Goal: Navigation & Orientation: Find specific page/section

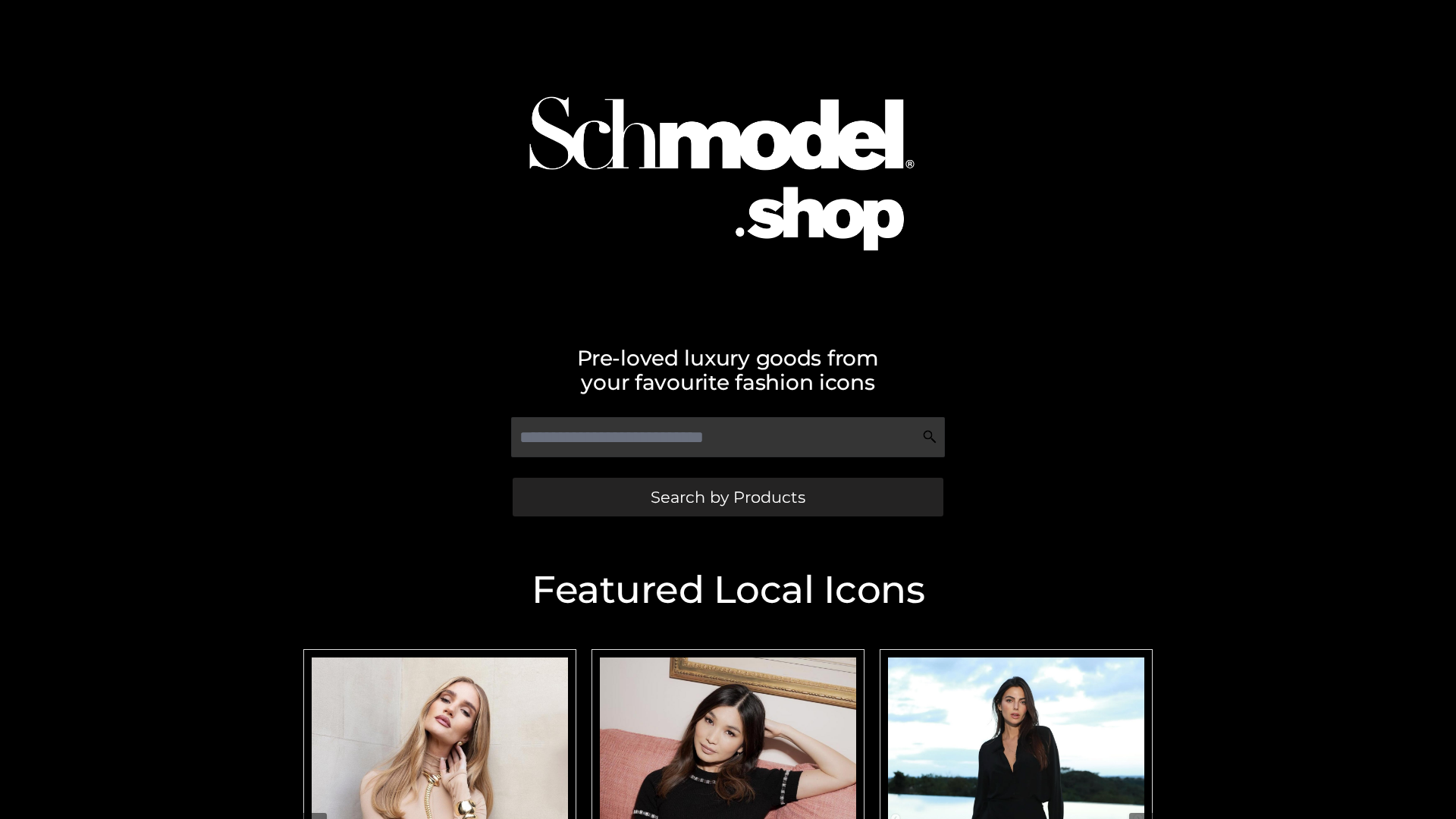
click at [727, 497] on span "Search by Products" at bounding box center [728, 497] width 155 height 16
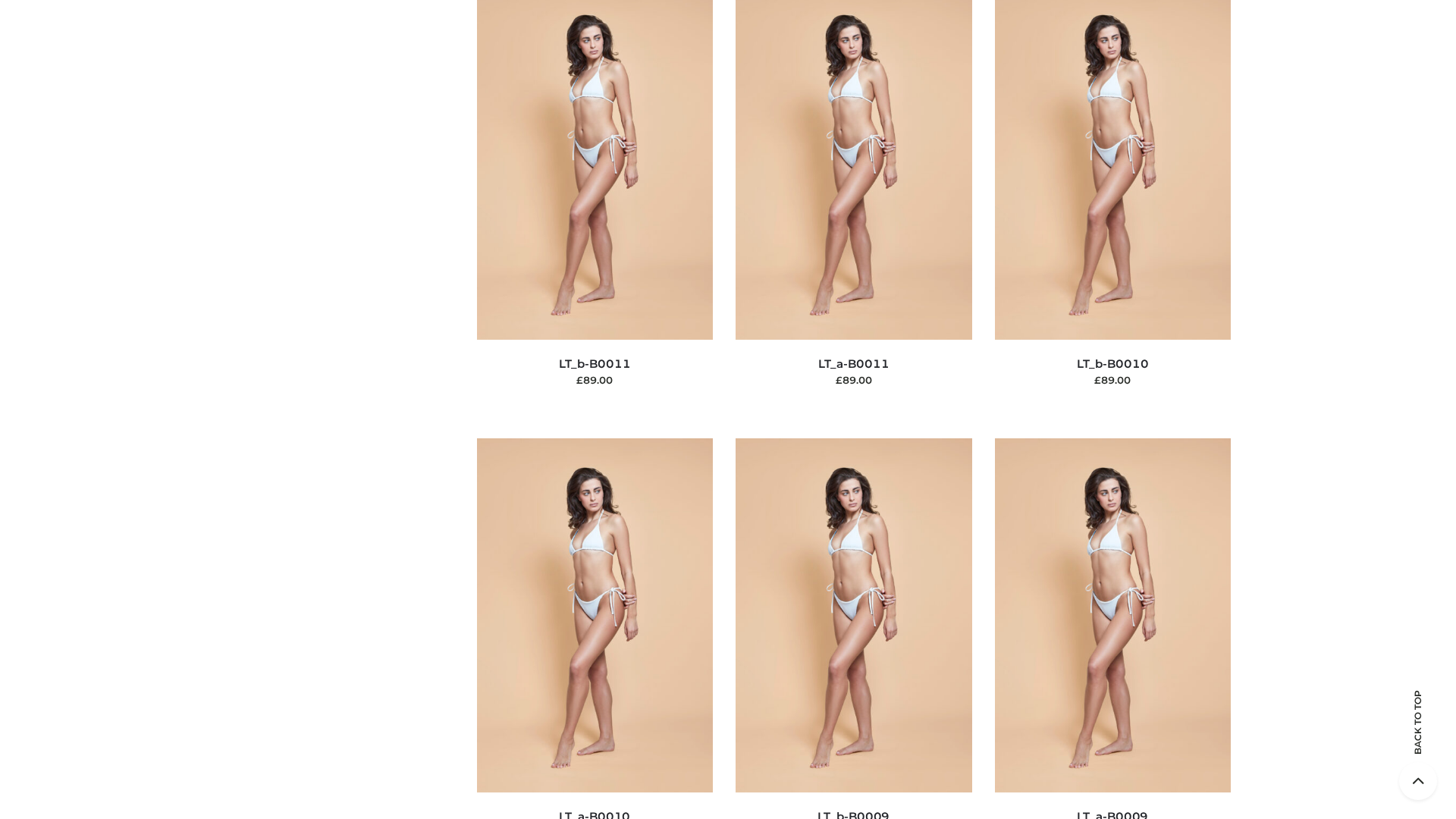
scroll to position [6812, 0]
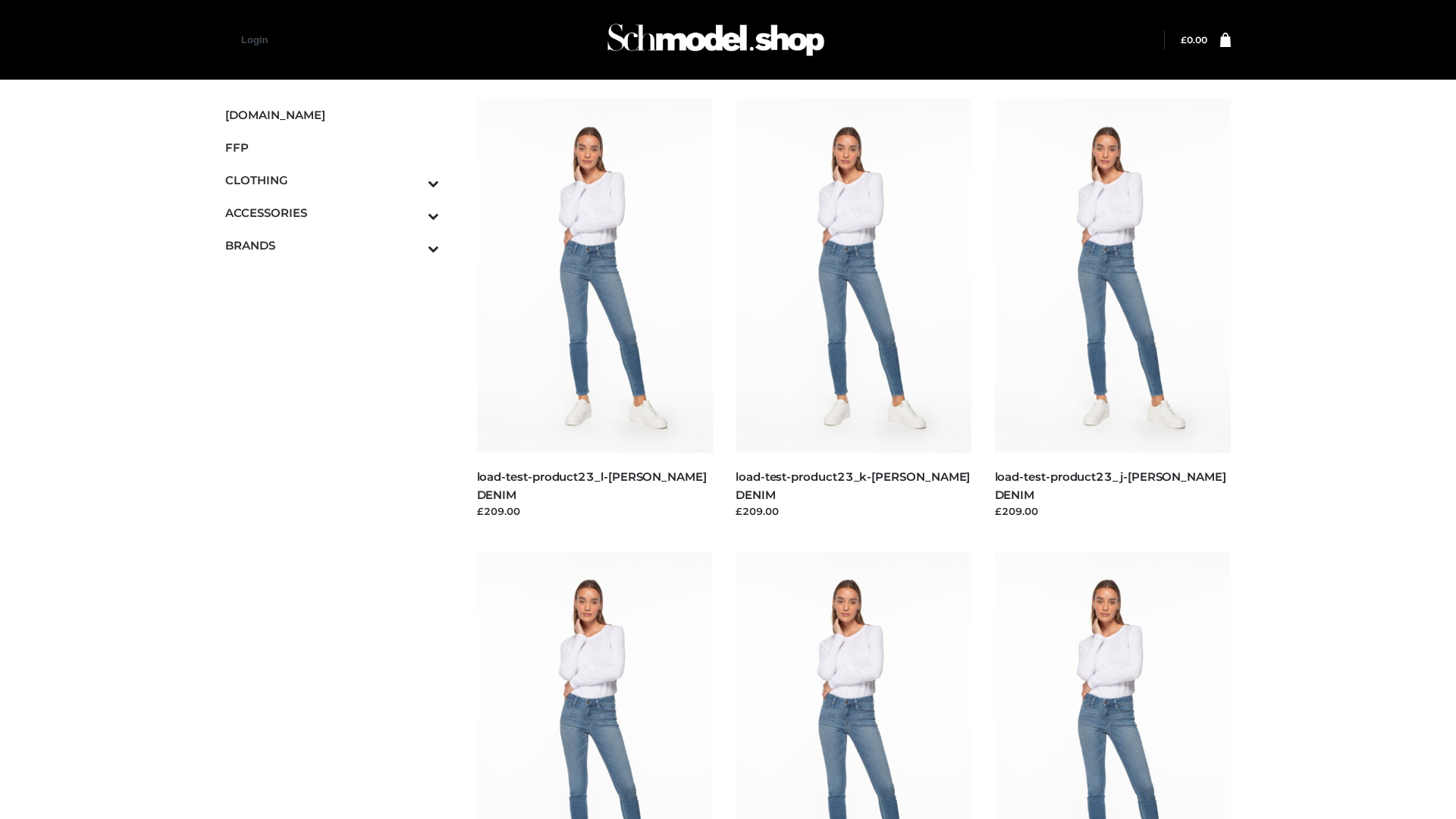
scroll to position [1330, 0]
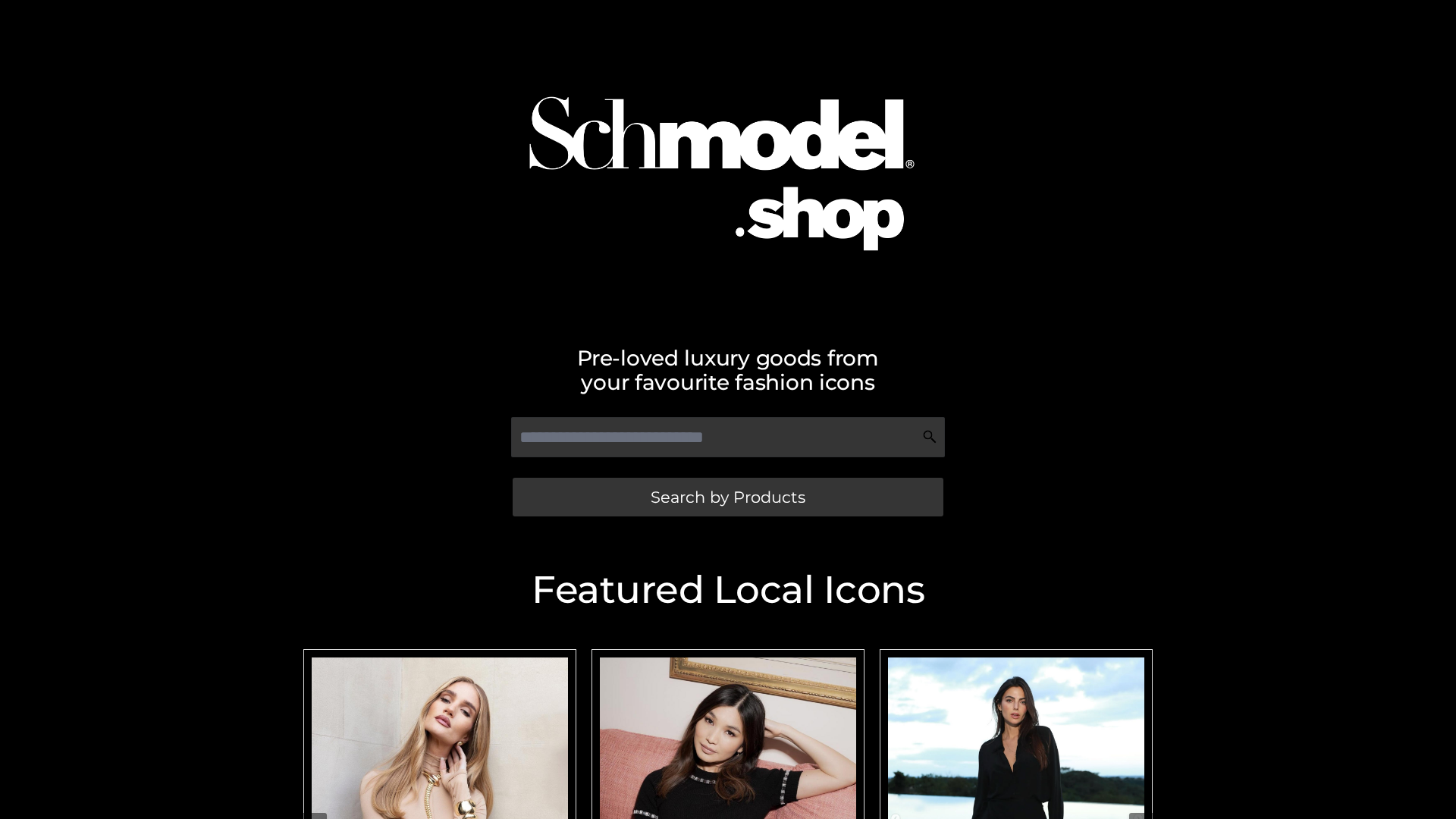
click at [727, 497] on span "Search by Products" at bounding box center [728, 497] width 155 height 16
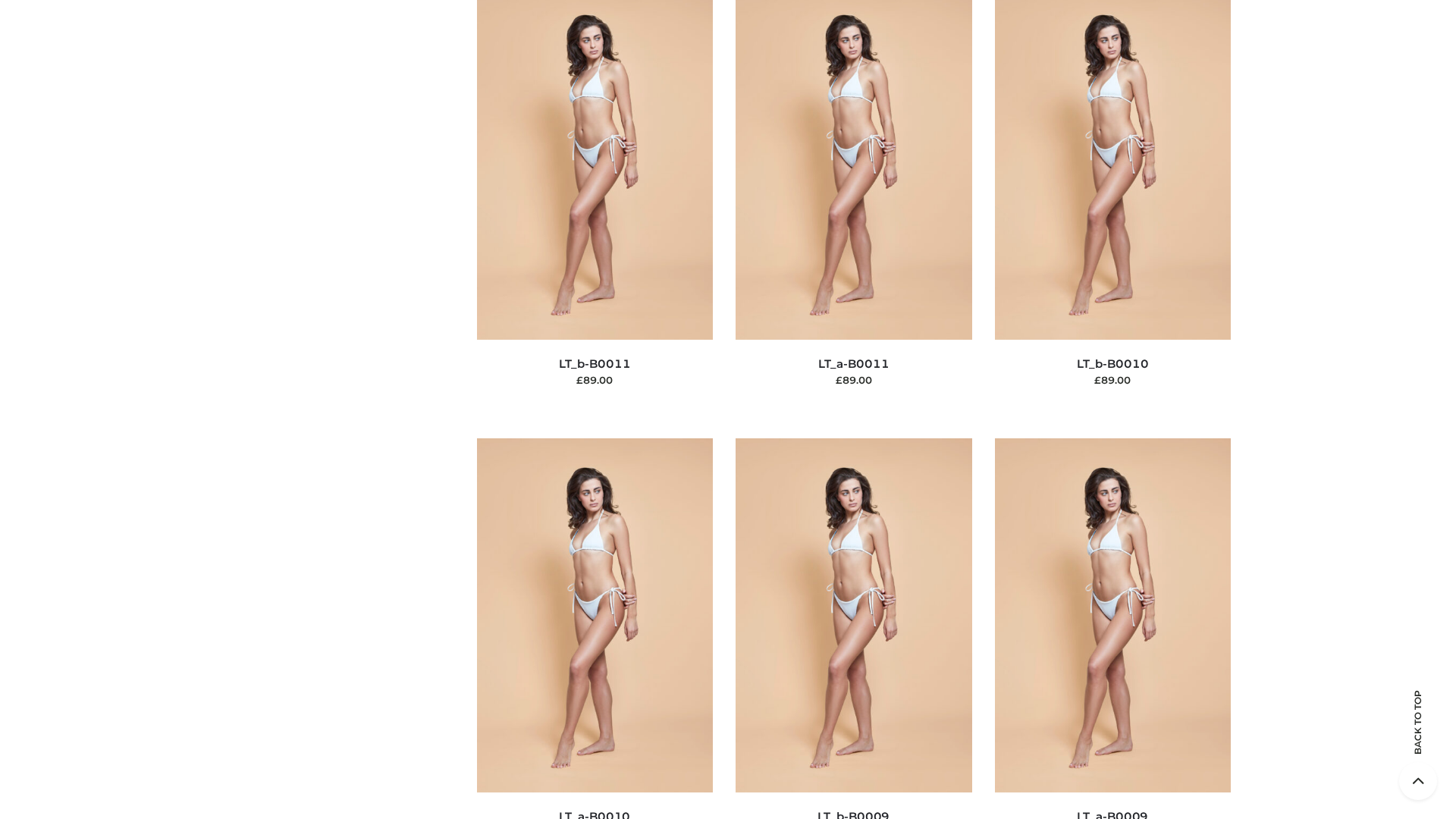
scroll to position [6812, 0]
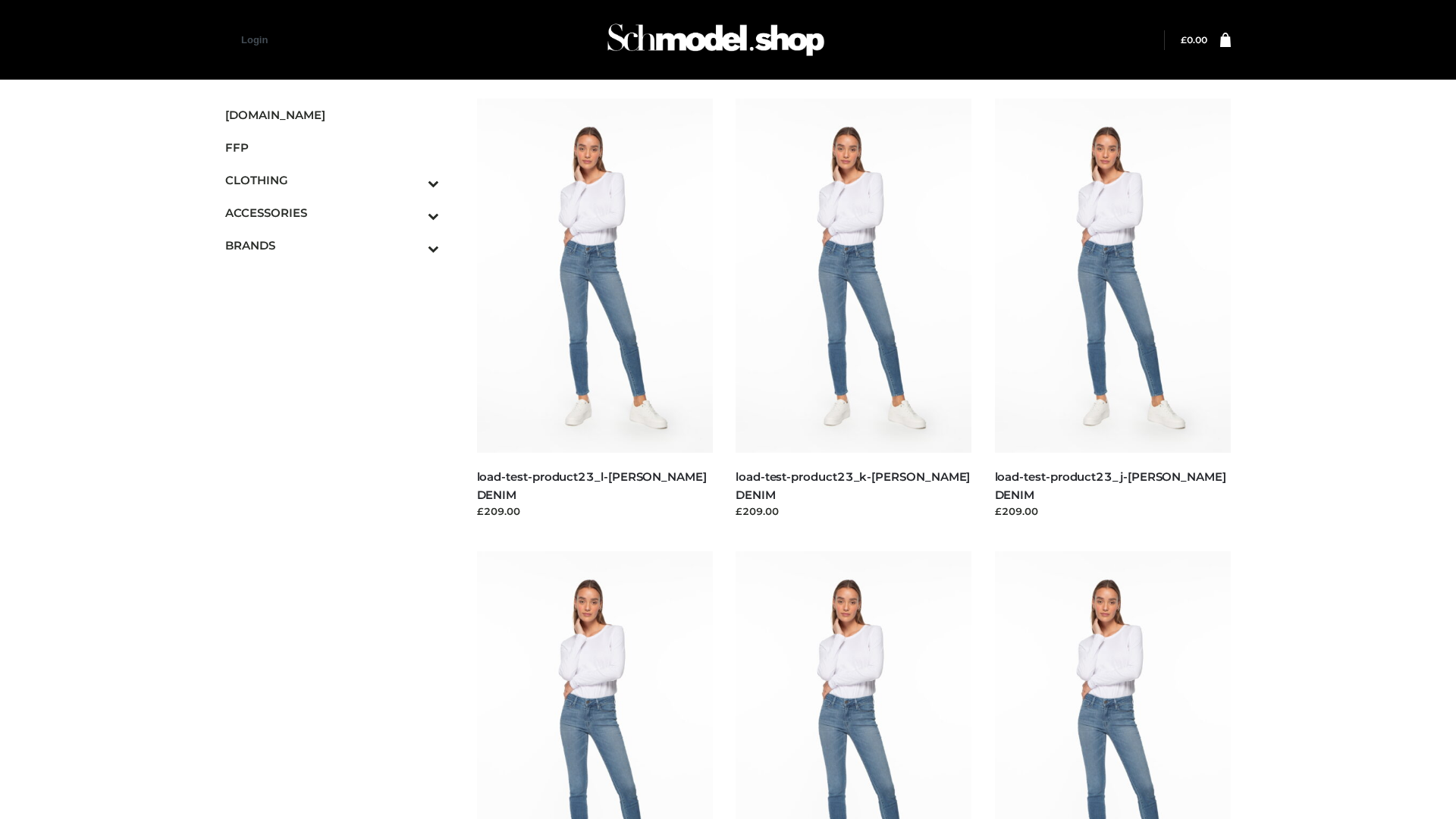
scroll to position [1330, 0]
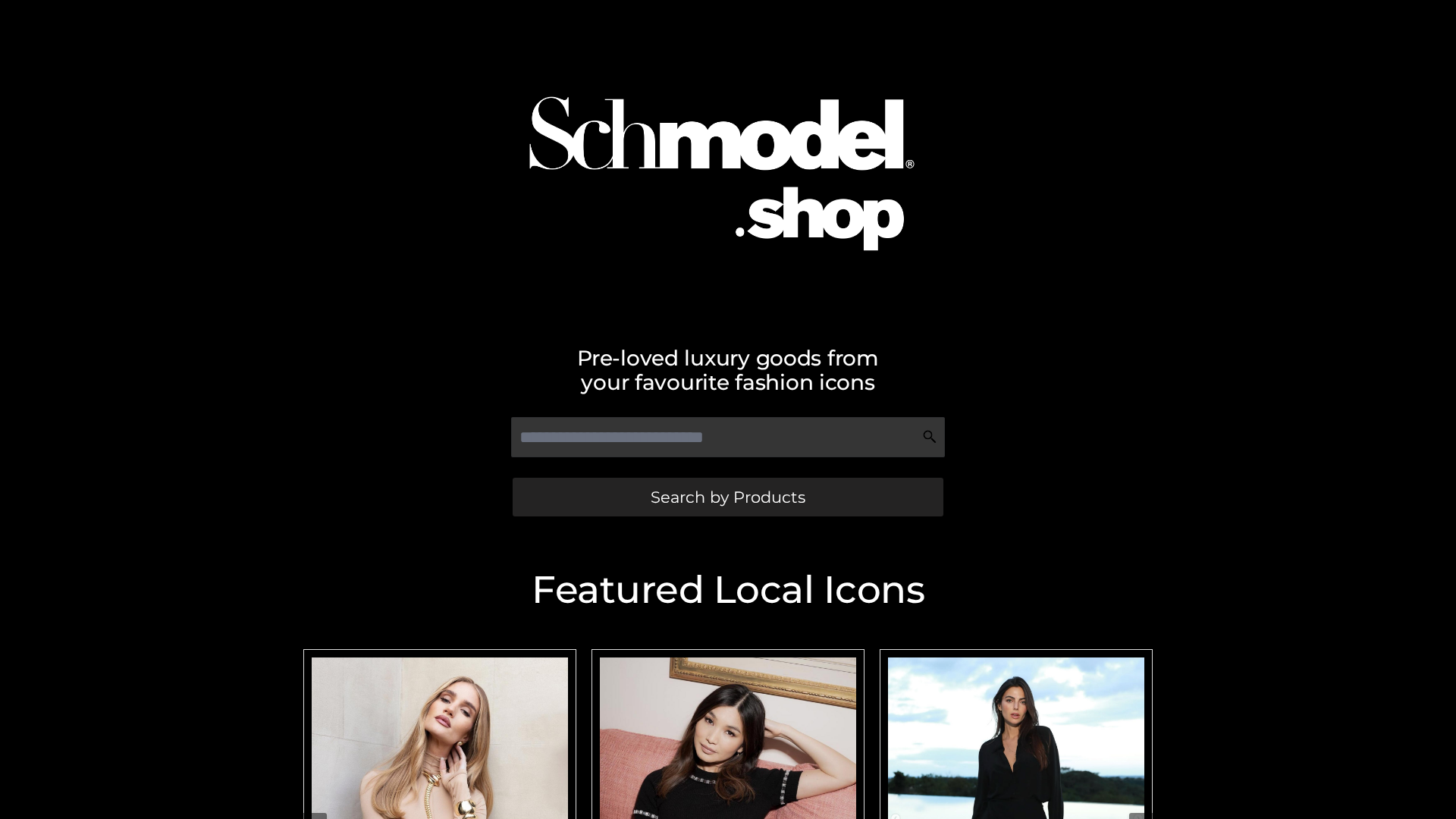
click at [727, 497] on span "Search by Products" at bounding box center [728, 497] width 155 height 16
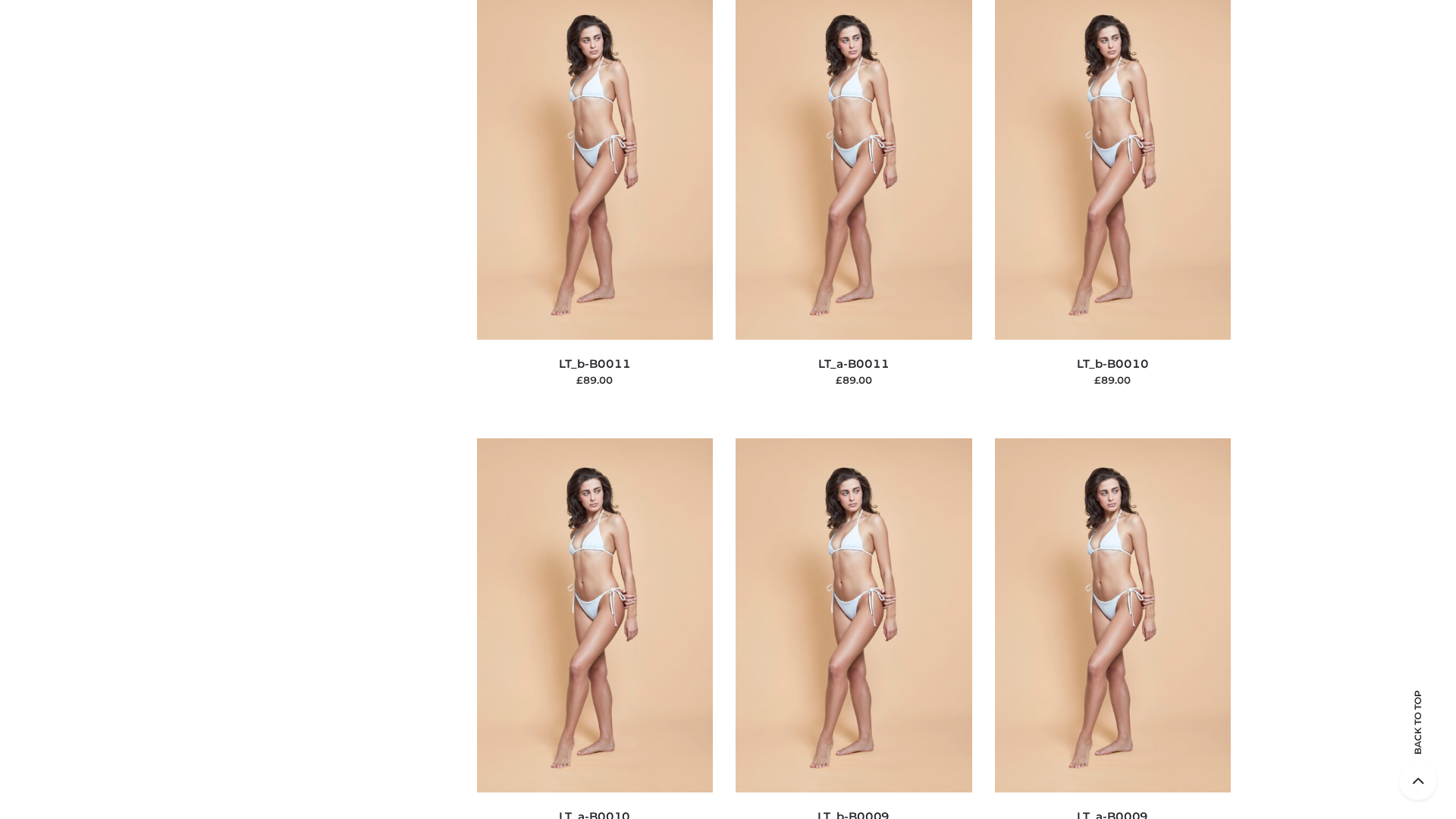
scroll to position [6812, 0]
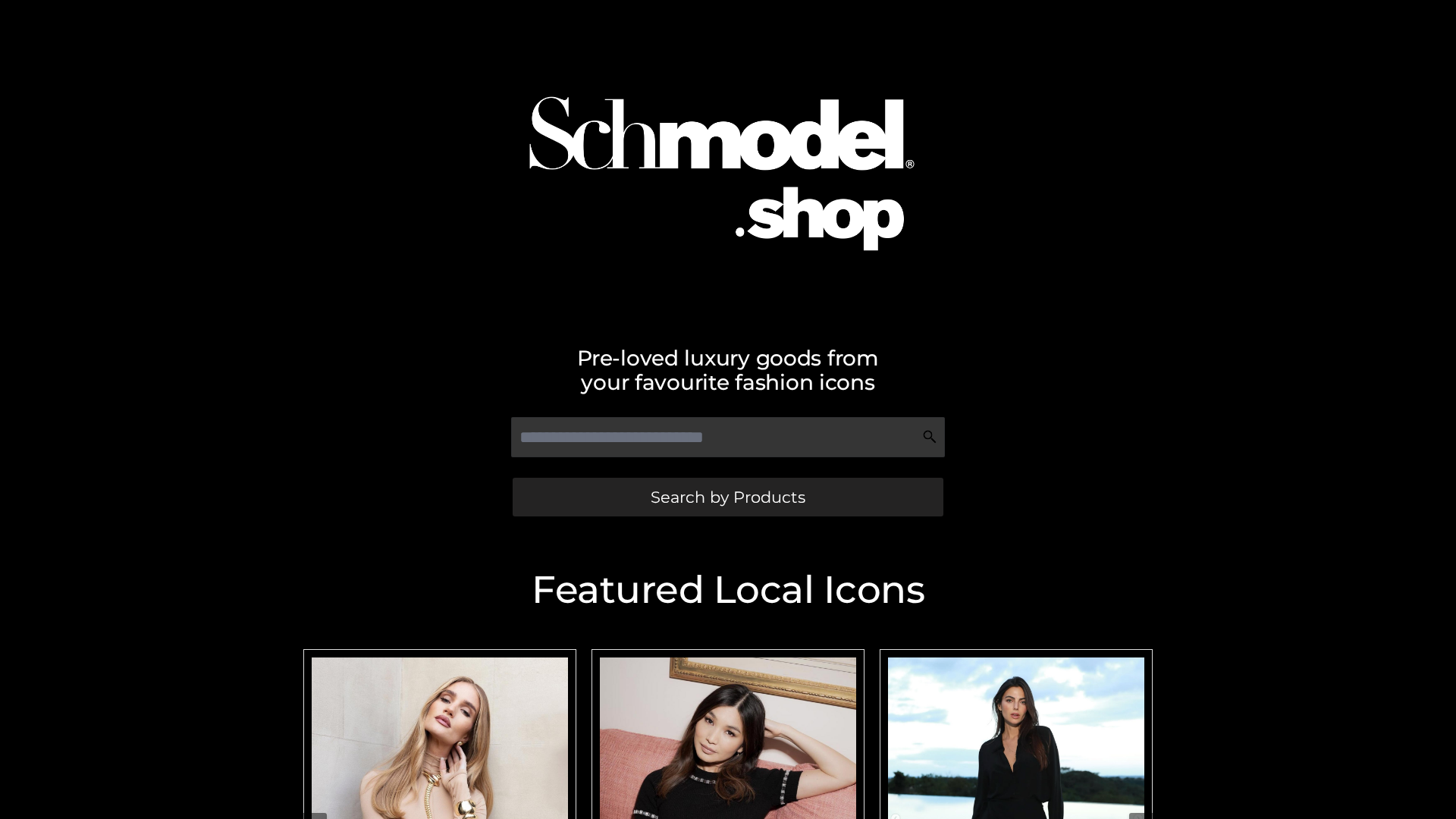
click at [727, 497] on span "Search by Products" at bounding box center [728, 497] width 155 height 16
